Goal: Check status

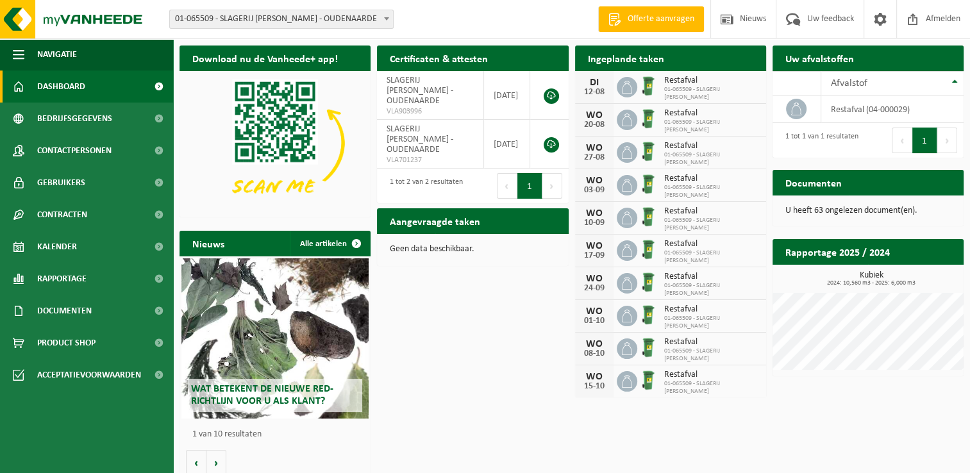
click at [627, 88] on icon at bounding box center [626, 87] width 13 height 13
click at [677, 83] on span "Restafval" at bounding box center [712, 81] width 96 height 10
click at [84, 250] on link "Kalender" at bounding box center [86, 247] width 173 height 32
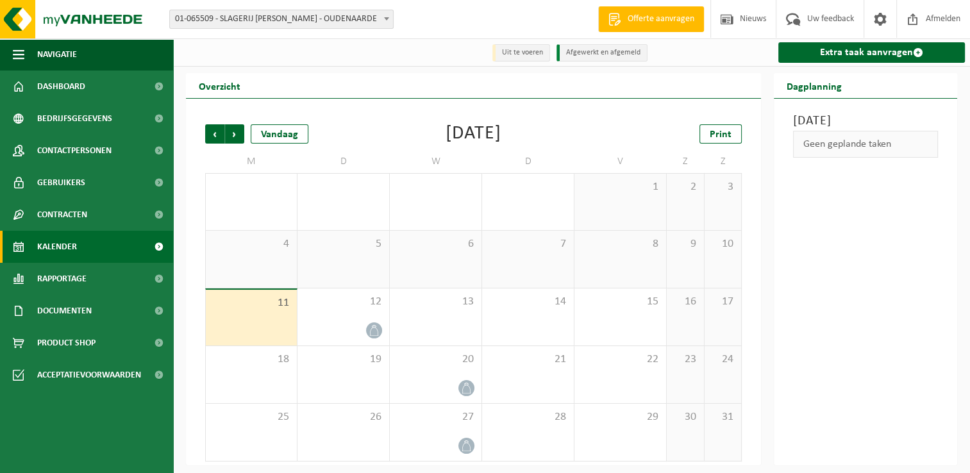
scroll to position [2, 0]
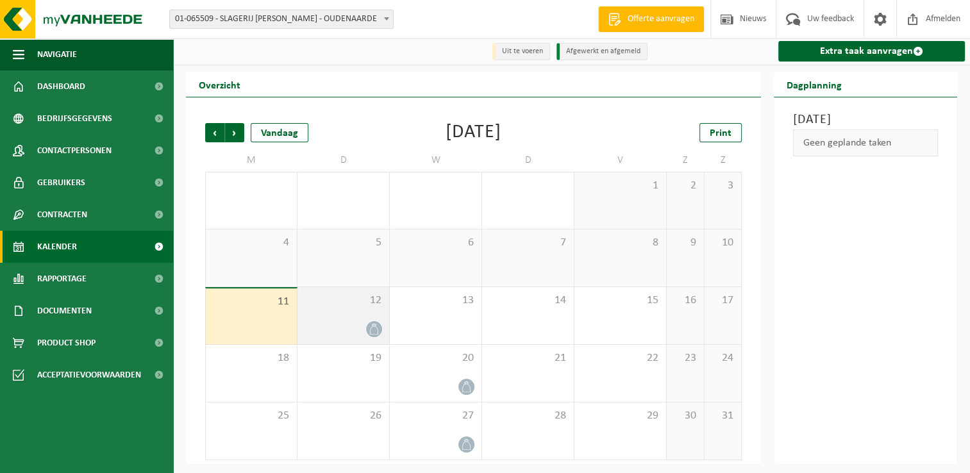
click at [357, 326] on div at bounding box center [343, 328] width 79 height 17
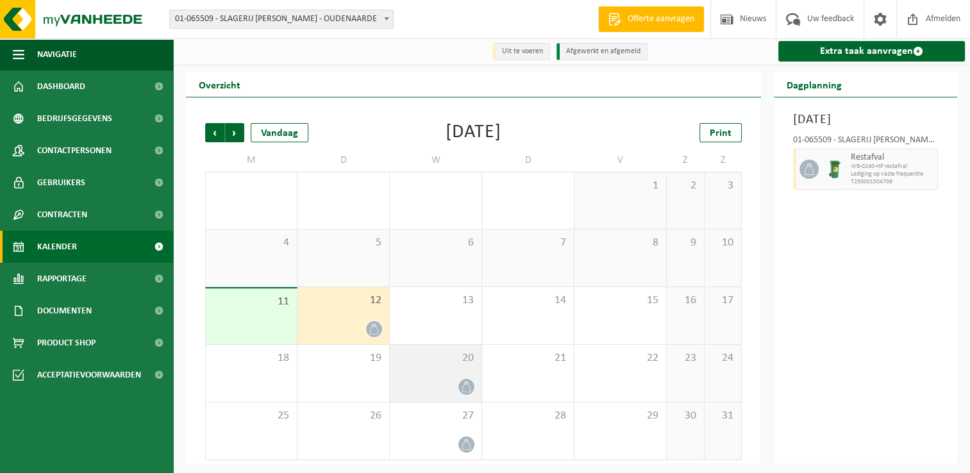
click at [420, 377] on div "20" at bounding box center [436, 373] width 92 height 57
